Goal: Task Accomplishment & Management: Understand process/instructions

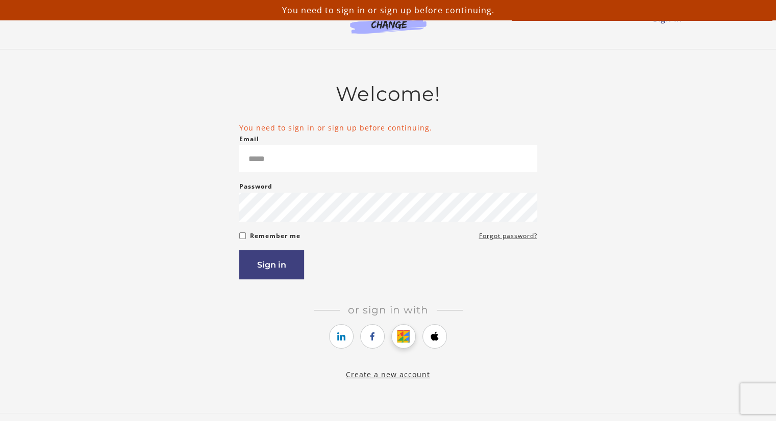
click at [402, 340] on icon "https://courses.thinkific.com/users/auth/google?ss%5Breferral%5D=&ss%5Buser_ret…" at bounding box center [403, 337] width 13 height 12
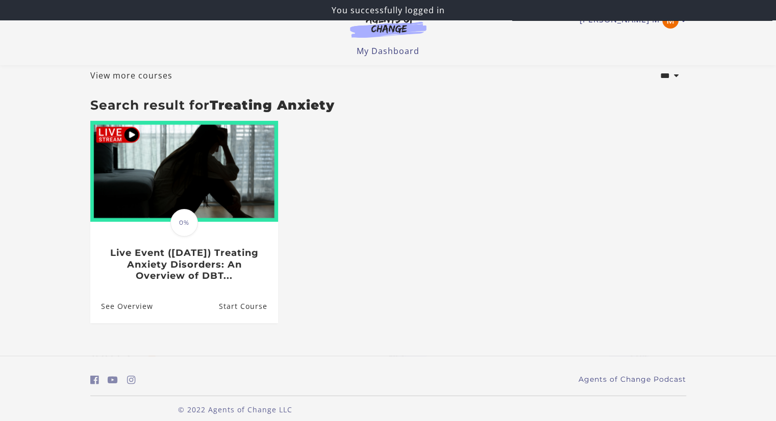
scroll to position [63, 0]
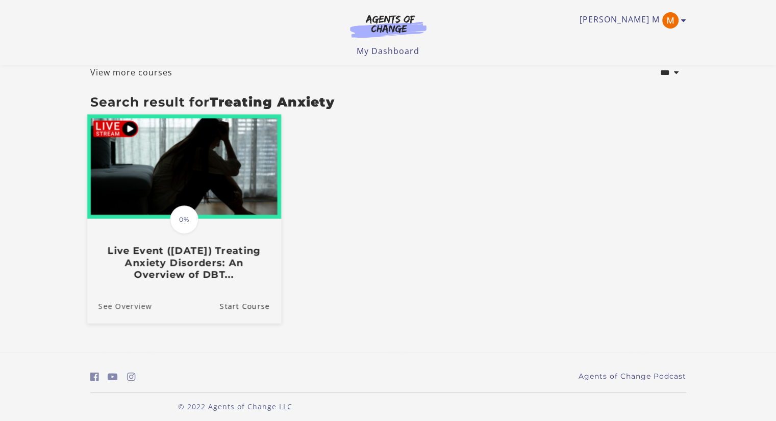
click at [137, 308] on link "See Overview" at bounding box center [119, 306] width 65 height 34
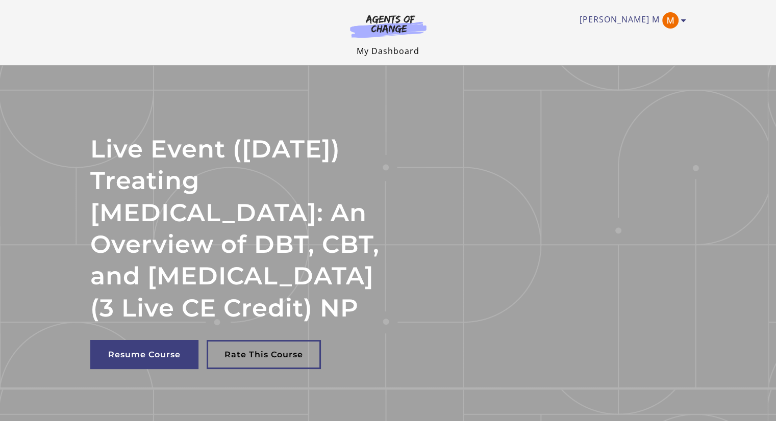
click at [388, 52] on link "My Dashboard" at bounding box center [388, 50] width 63 height 11
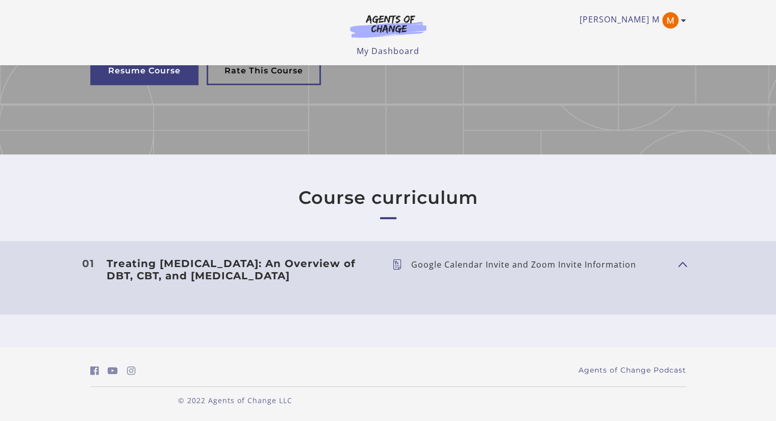
scroll to position [241, 0]
click at [684, 270] on button "Show Content" at bounding box center [682, 264] width 8 height 13
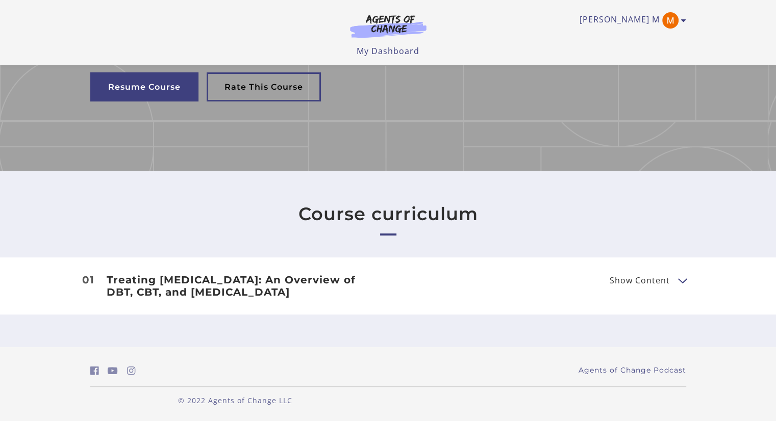
click at [684, 274] on button "Show Content" at bounding box center [682, 280] width 8 height 13
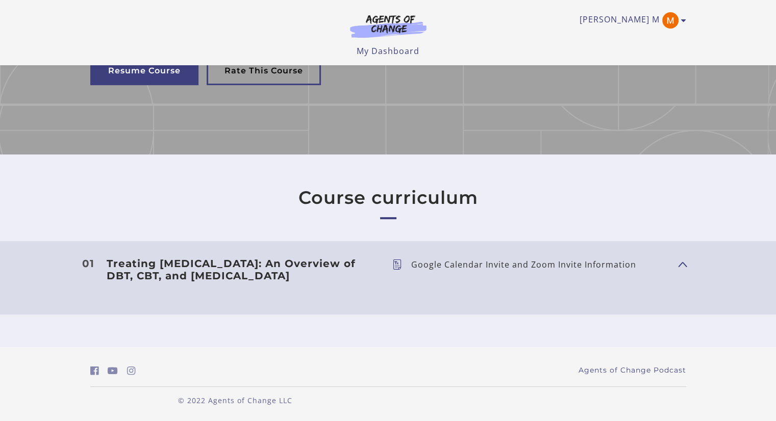
click at [395, 270] on icon at bounding box center [401, 265] width 19 height 10
click at [399, 260] on icon at bounding box center [401, 265] width 19 height 10
click at [259, 258] on h3 "Treating Anxiety Disorders: An Overview of DBT, CBT, and Exposure and Response …" at bounding box center [241, 270] width 269 height 24
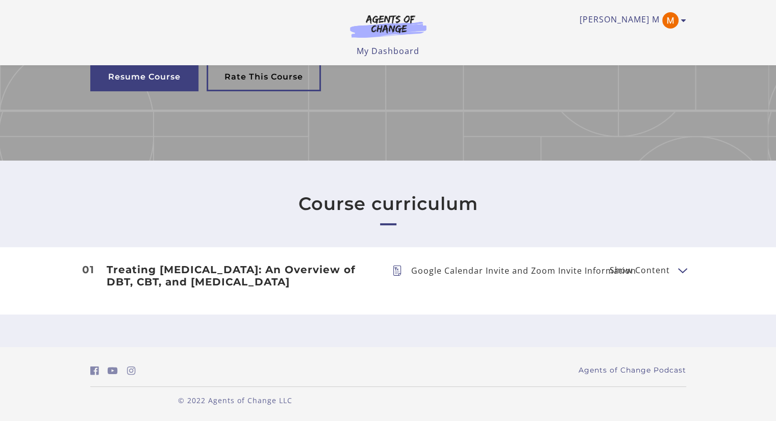
scroll to position [246, 0]
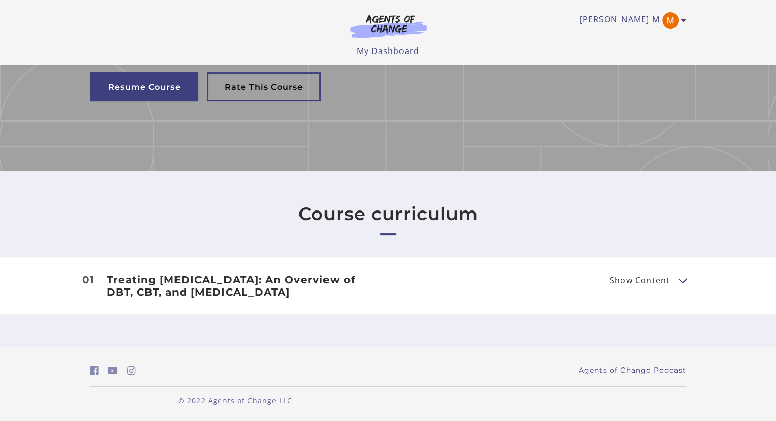
click at [259, 274] on h3 "Treating Anxiety Disorders: An Overview of DBT, CBT, and Exposure and Response …" at bounding box center [241, 286] width 269 height 24
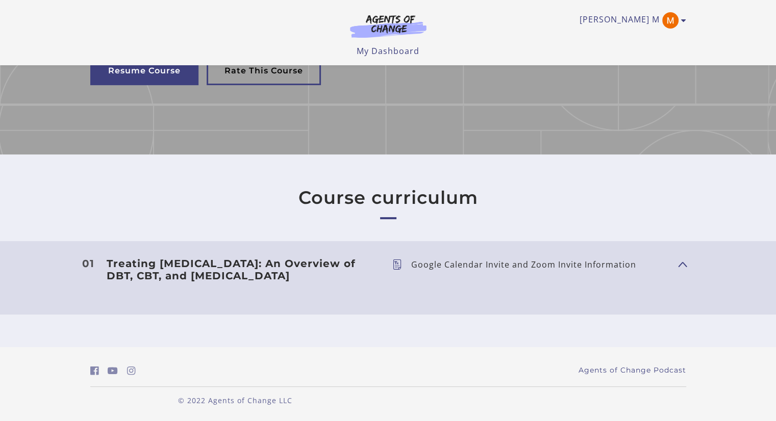
click at [500, 269] on p "Google Calendar Invite and Zoom Invite Information" at bounding box center [527, 265] width 233 height 8
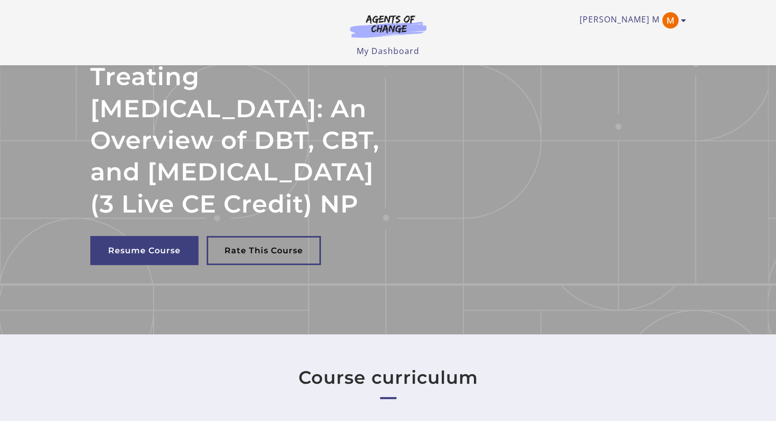
scroll to position [36, 0]
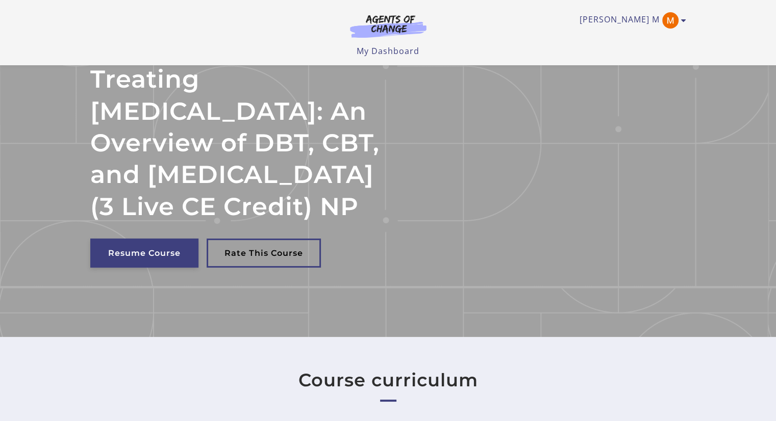
click at [168, 268] on link "Resume Course" at bounding box center [144, 253] width 108 height 29
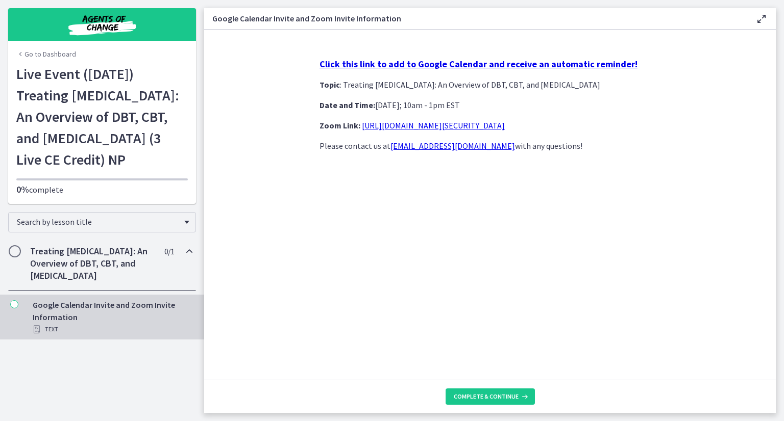
click at [379, 64] on strong "Click this link to add to Google Calendar and receive an automatic reminder!" at bounding box center [478, 64] width 318 height 12
